Goal: Task Accomplishment & Management: Manage account settings

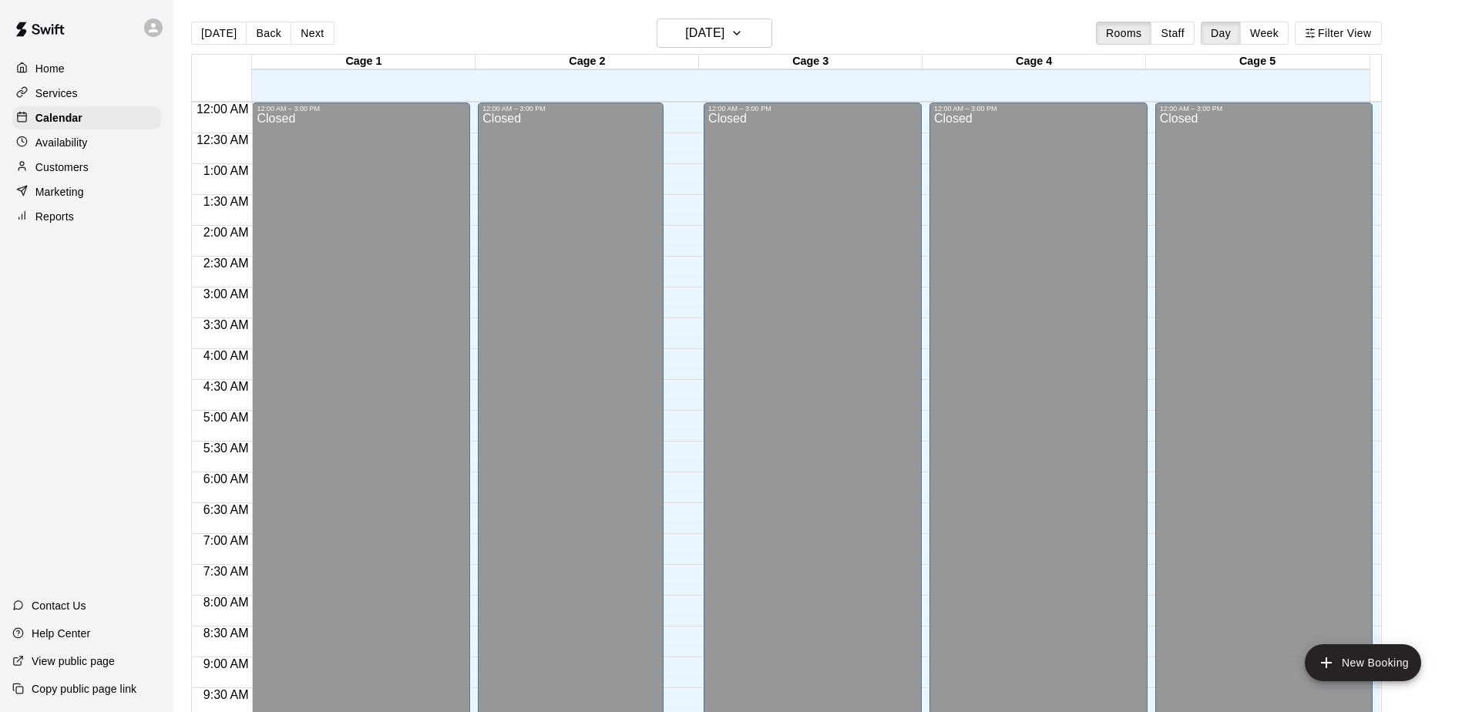
scroll to position [777, 0]
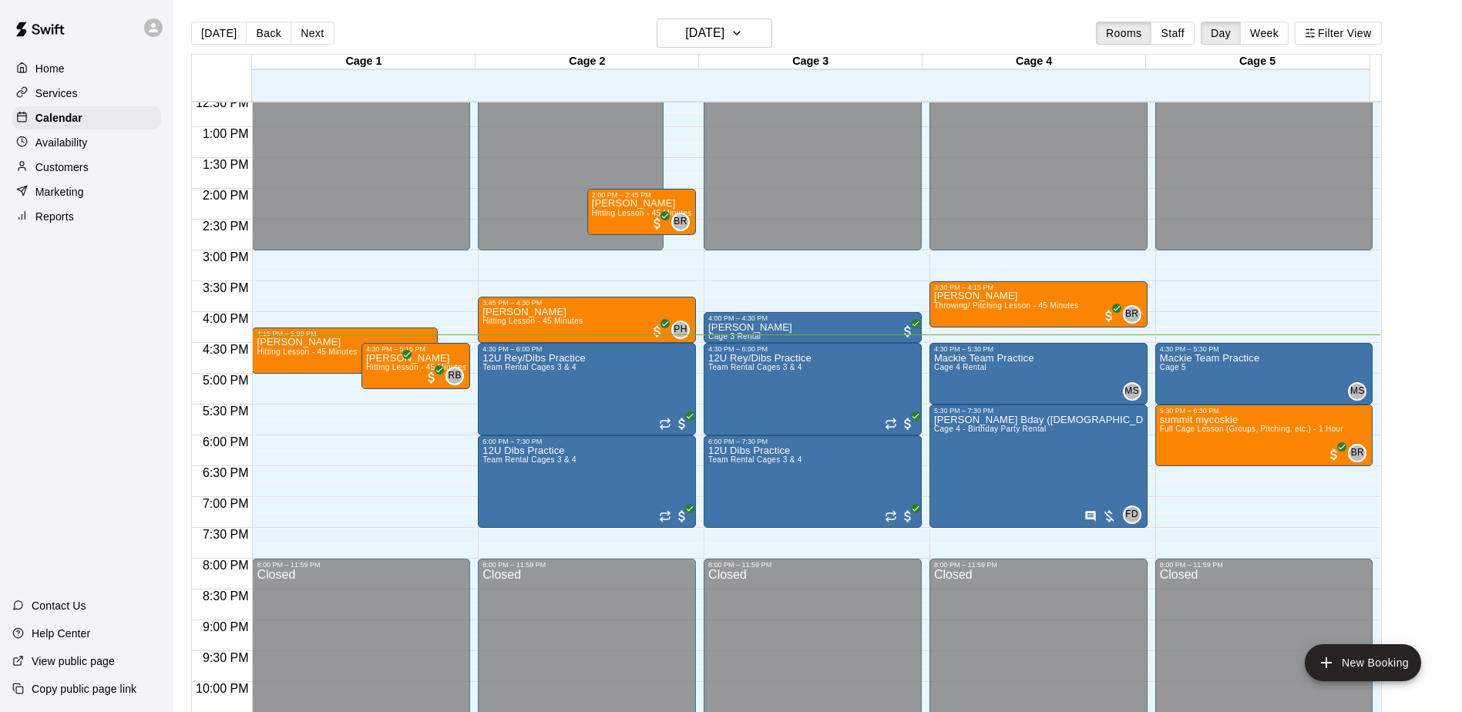
click at [46, 55] on div "Home Services Calendar Availability Customers Marketing Reports" at bounding box center [86, 142] width 173 height 174
click at [64, 169] on p "Customers" at bounding box center [61, 167] width 53 height 15
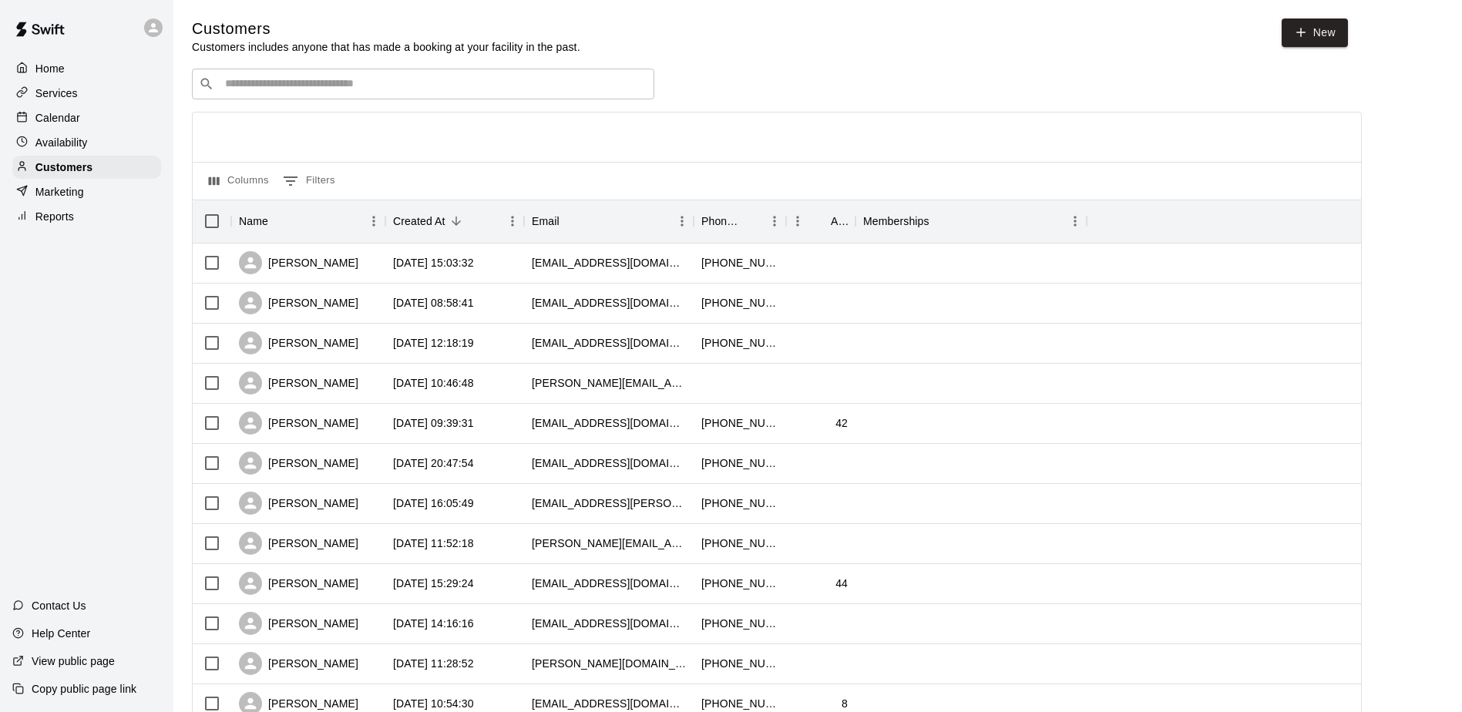
click at [526, 89] on input "Search customers by name or email" at bounding box center [433, 83] width 427 height 15
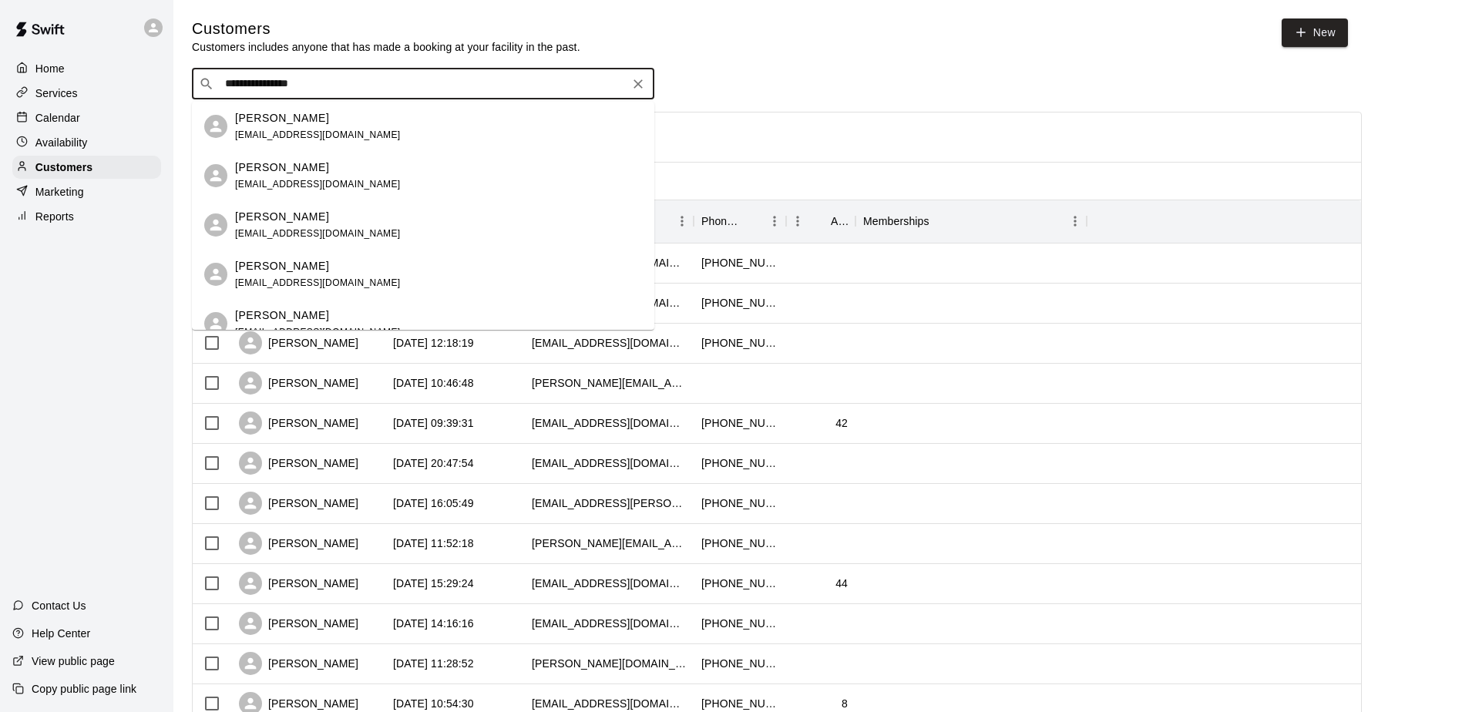
click at [214, 103] on body "**********" at bounding box center [731, 665] width 1462 height 1330
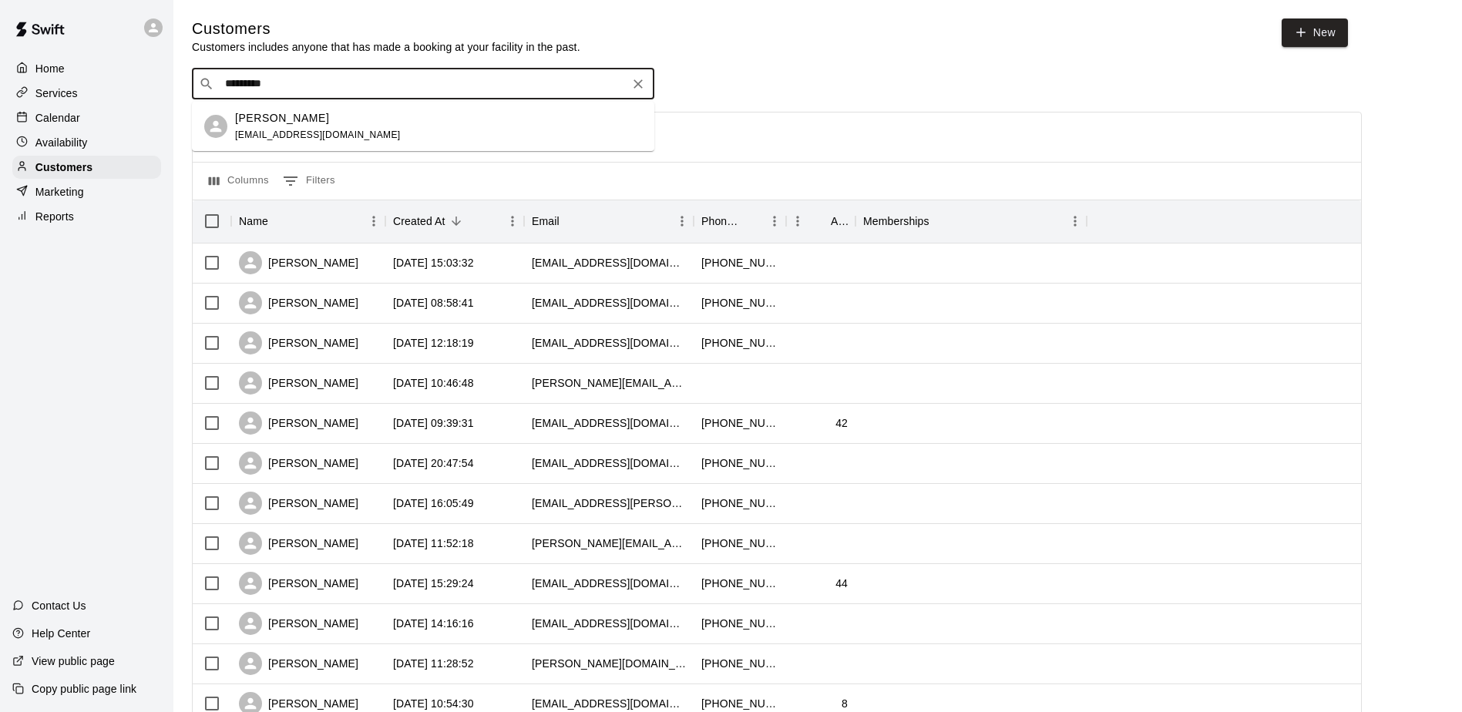
type input "********"
click at [235, 124] on p "[PERSON_NAME]" at bounding box center [282, 118] width 94 height 16
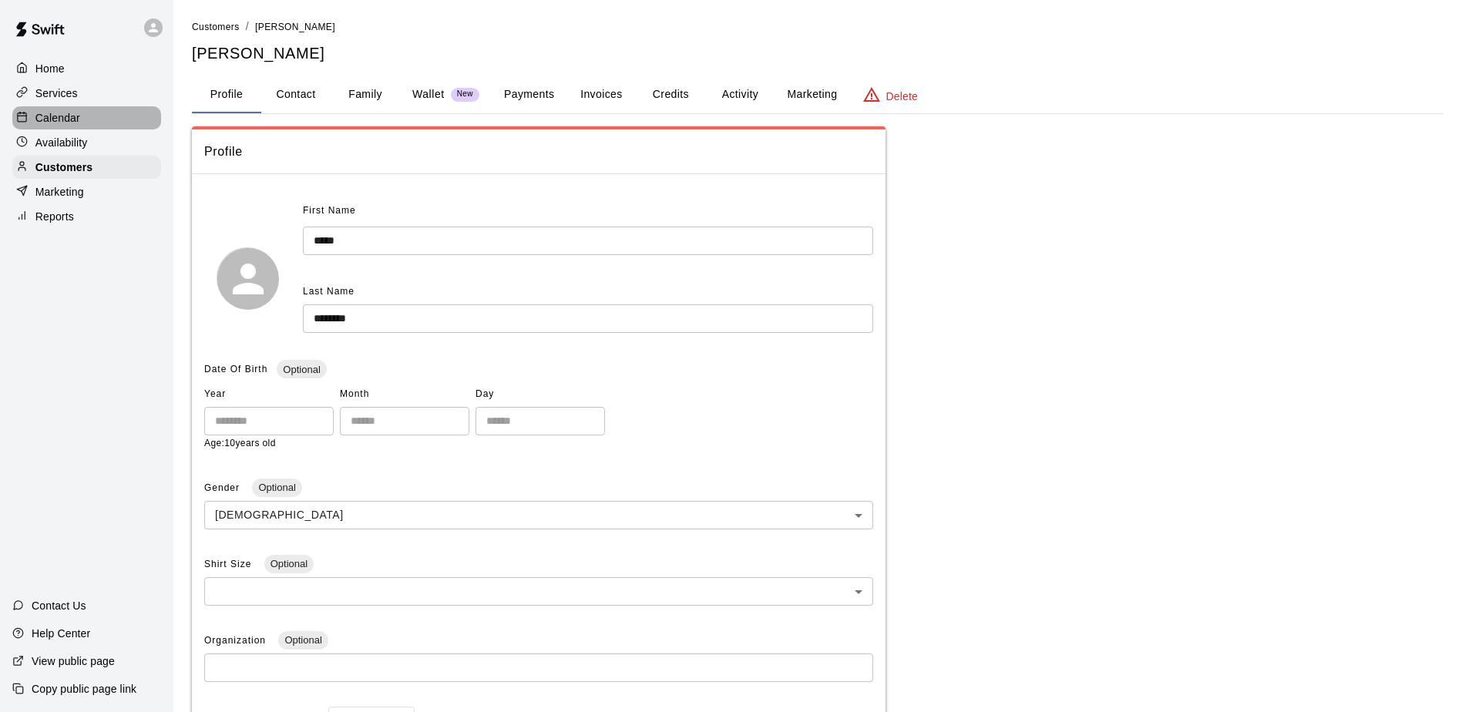
click at [59, 123] on p "Calendar" at bounding box center [57, 117] width 45 height 15
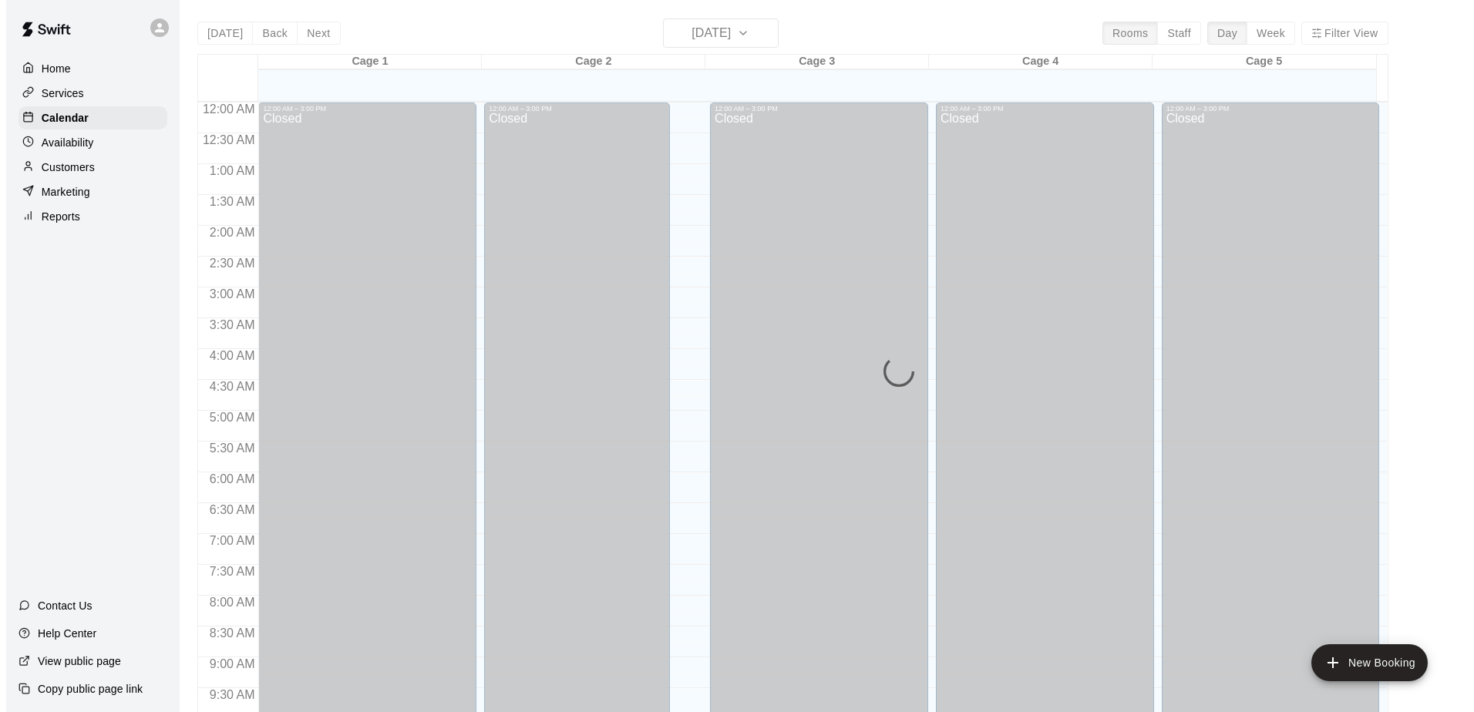
scroll to position [806, 0]
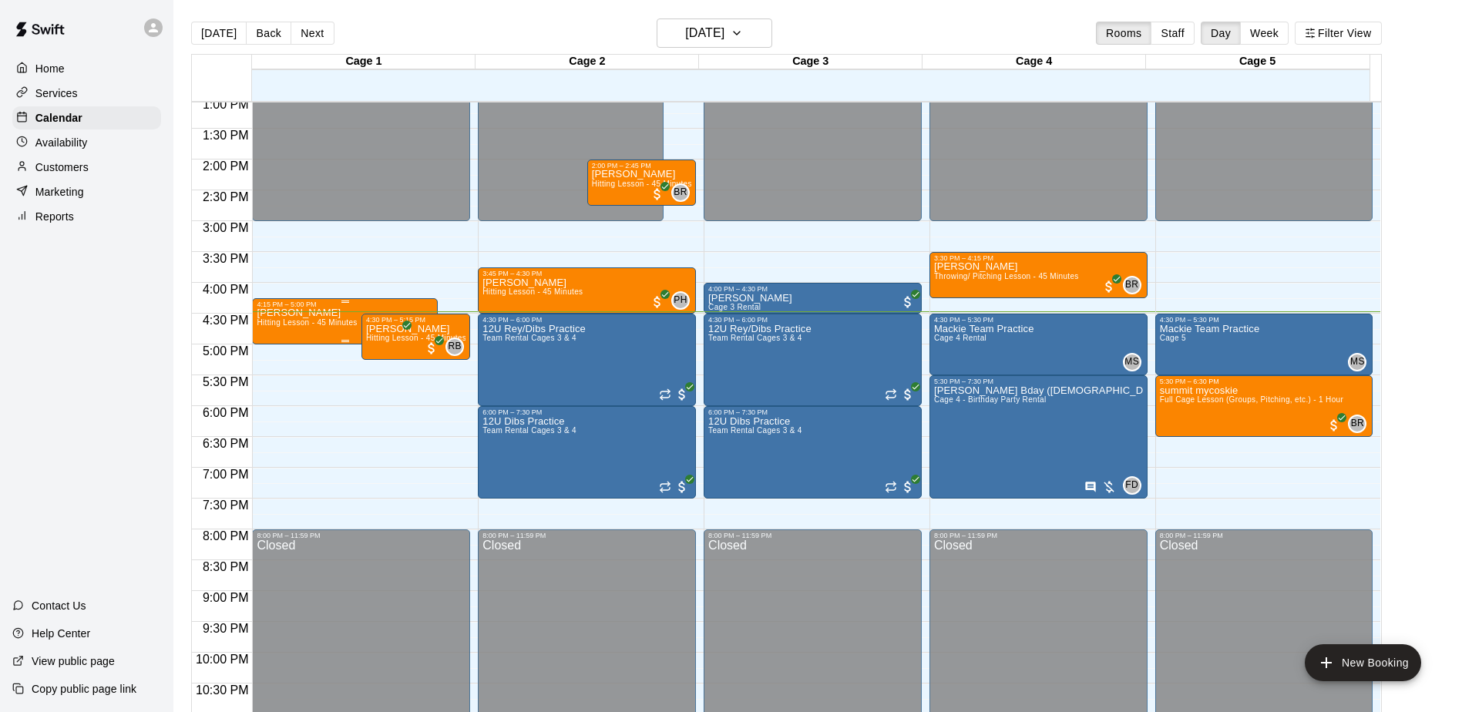
click at [338, 335] on div "[PERSON_NAME] Hitting Lesson - 45 Minutes" at bounding box center [307, 664] width 100 height 712
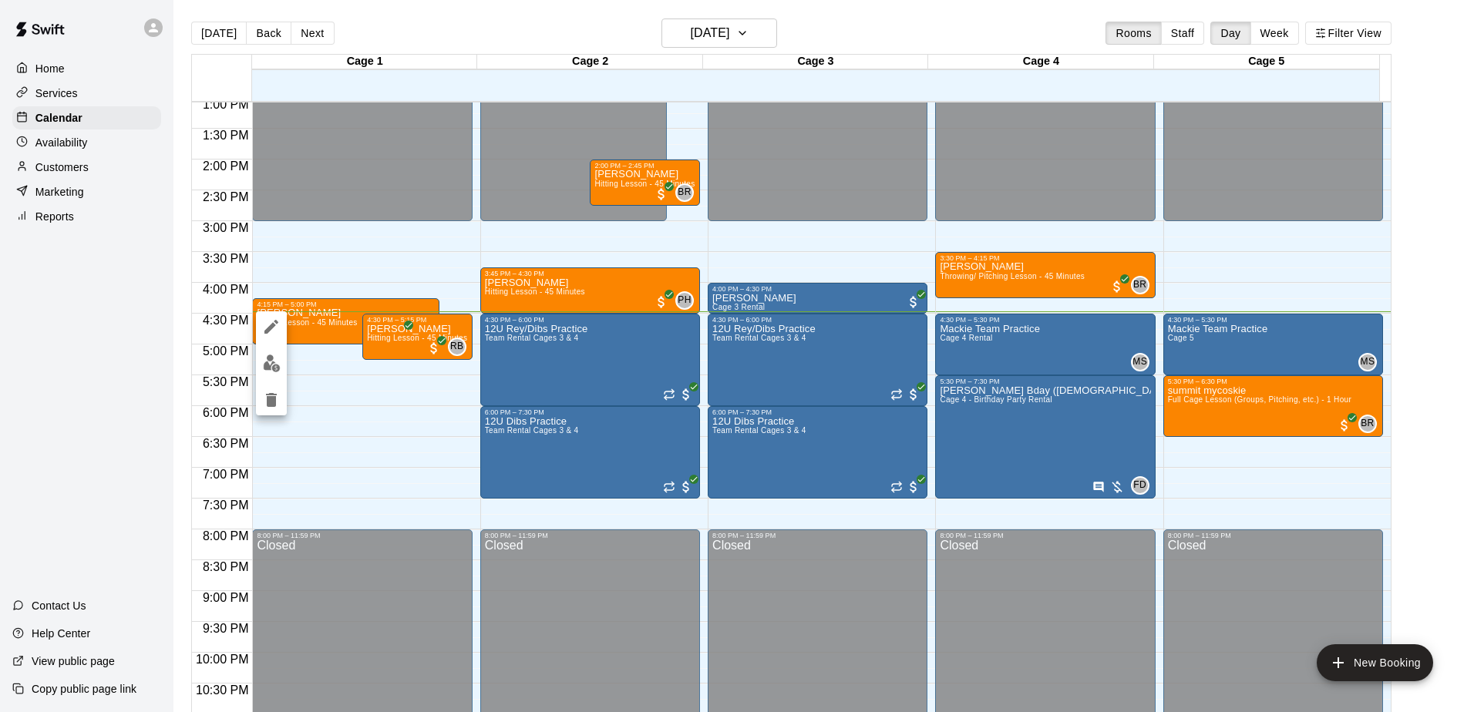
click at [264, 331] on icon "edit" at bounding box center [271, 327] width 18 height 18
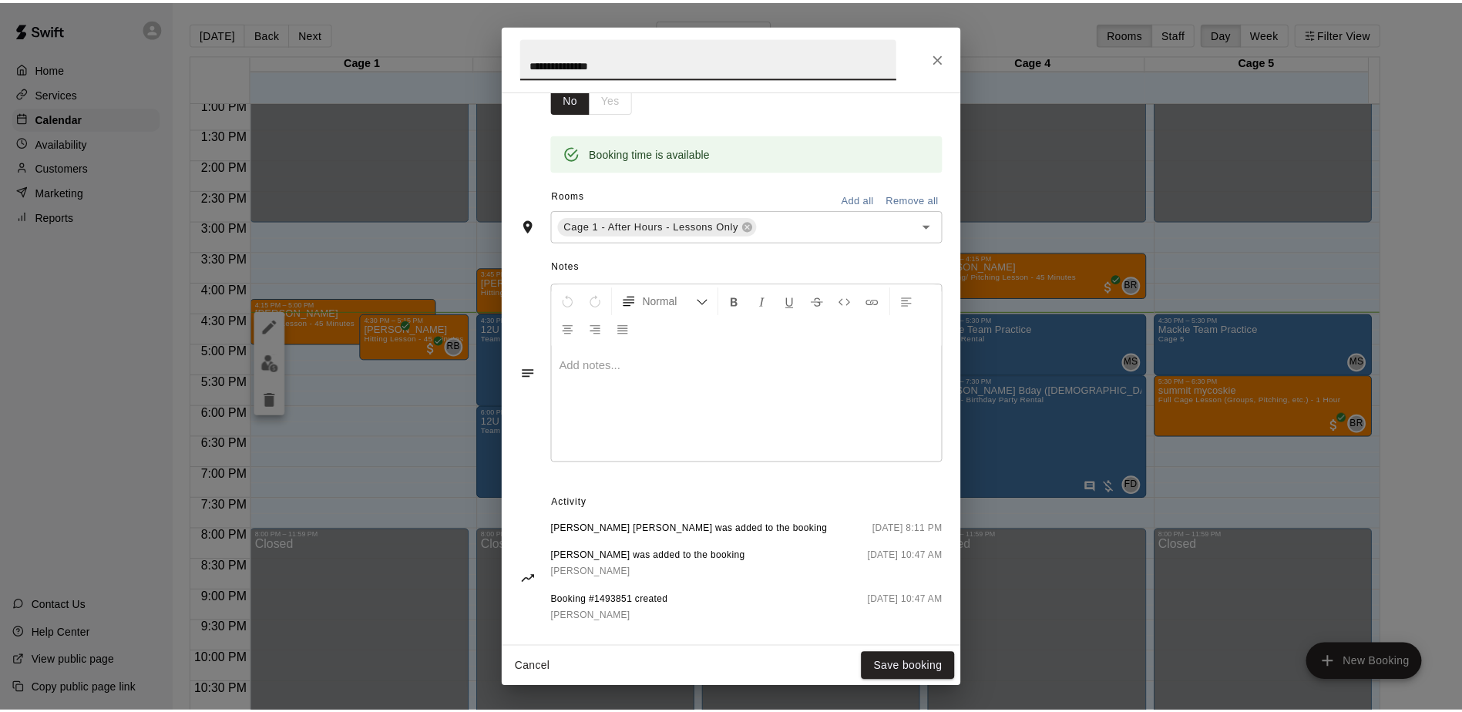
scroll to position [297, 0]
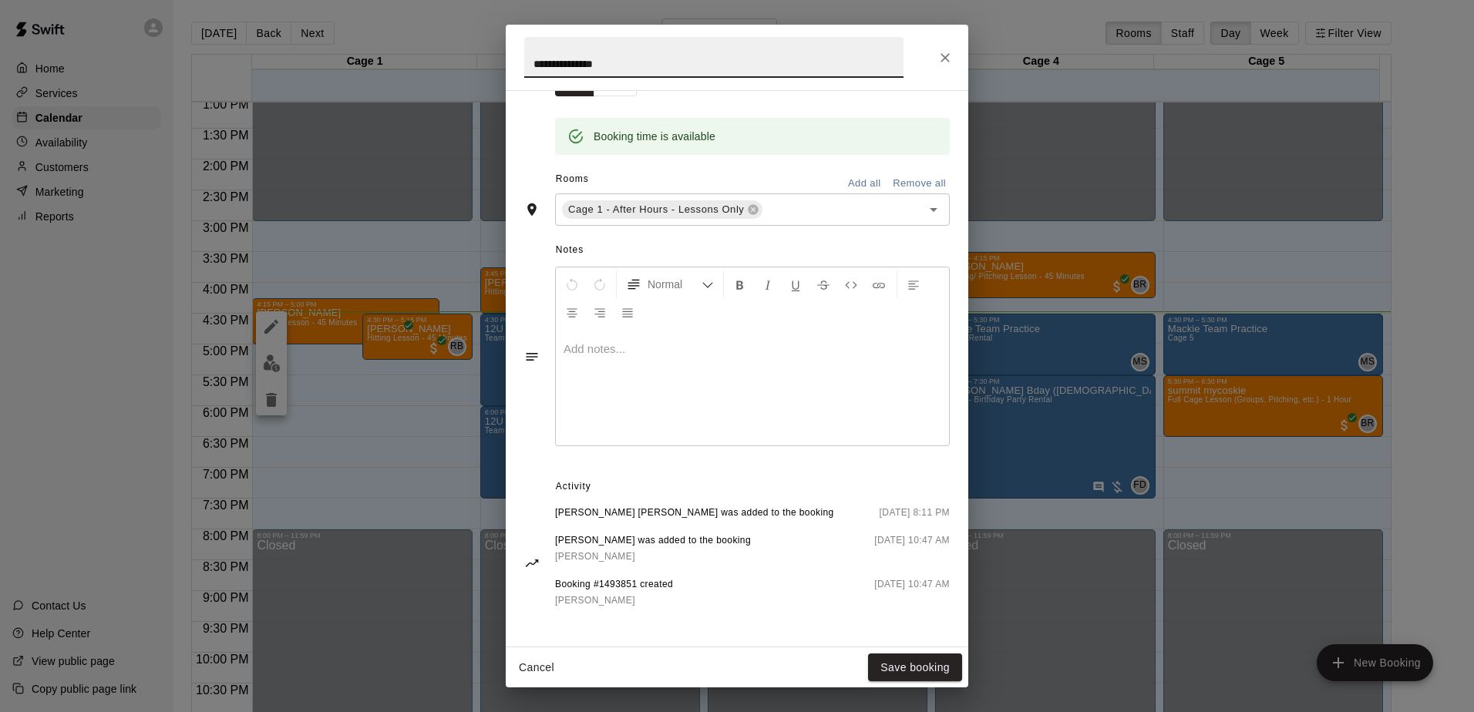
click at [949, 65] on icon "Close" at bounding box center [944, 57] width 15 height 15
